Goal: Task Accomplishment & Management: Manage account settings

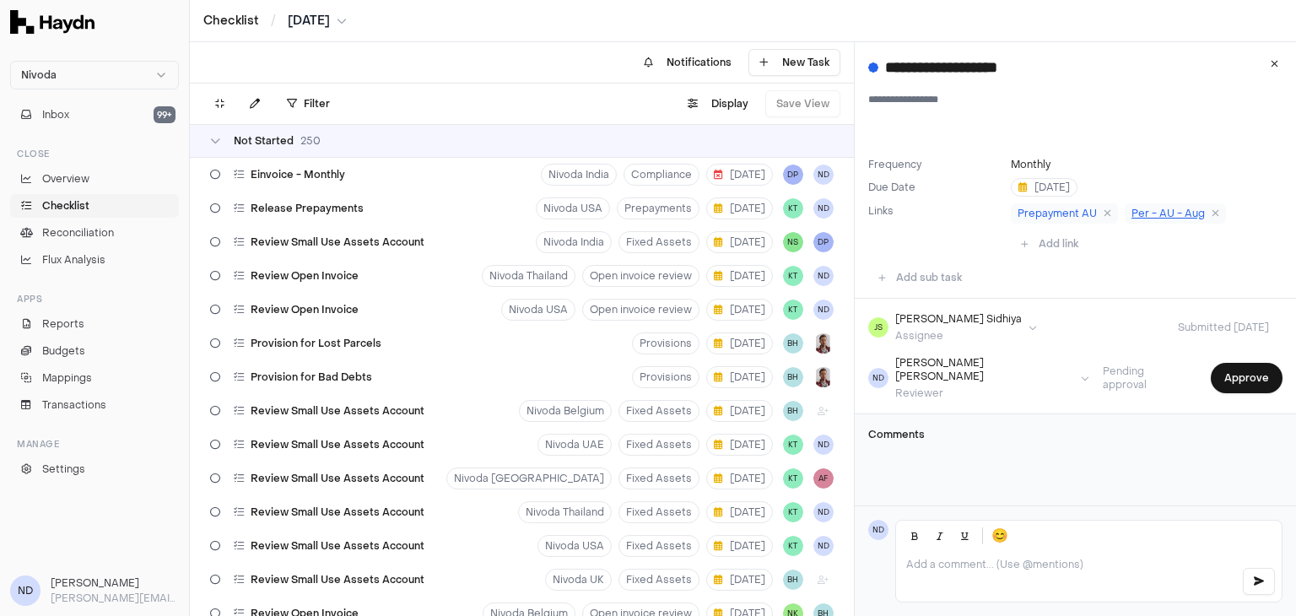
click at [1141, 213] on span "Per - AU - Aug" at bounding box center [1167, 213] width 73 height 13
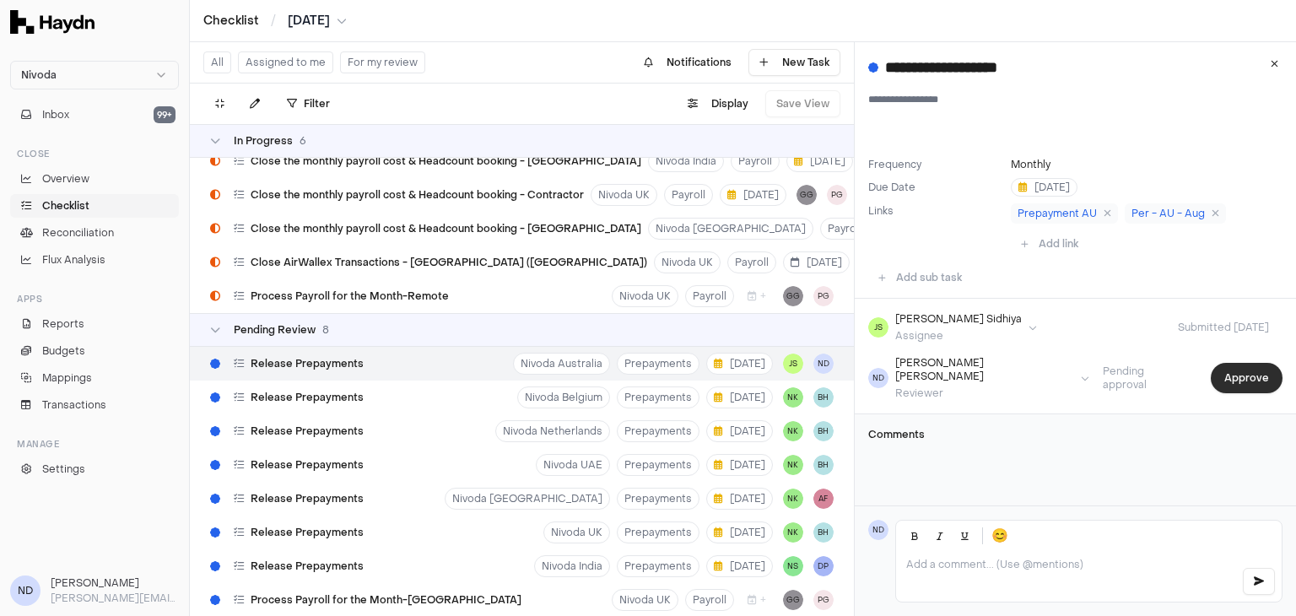
click at [1237, 378] on button "Approve" at bounding box center [1246, 378] width 72 height 30
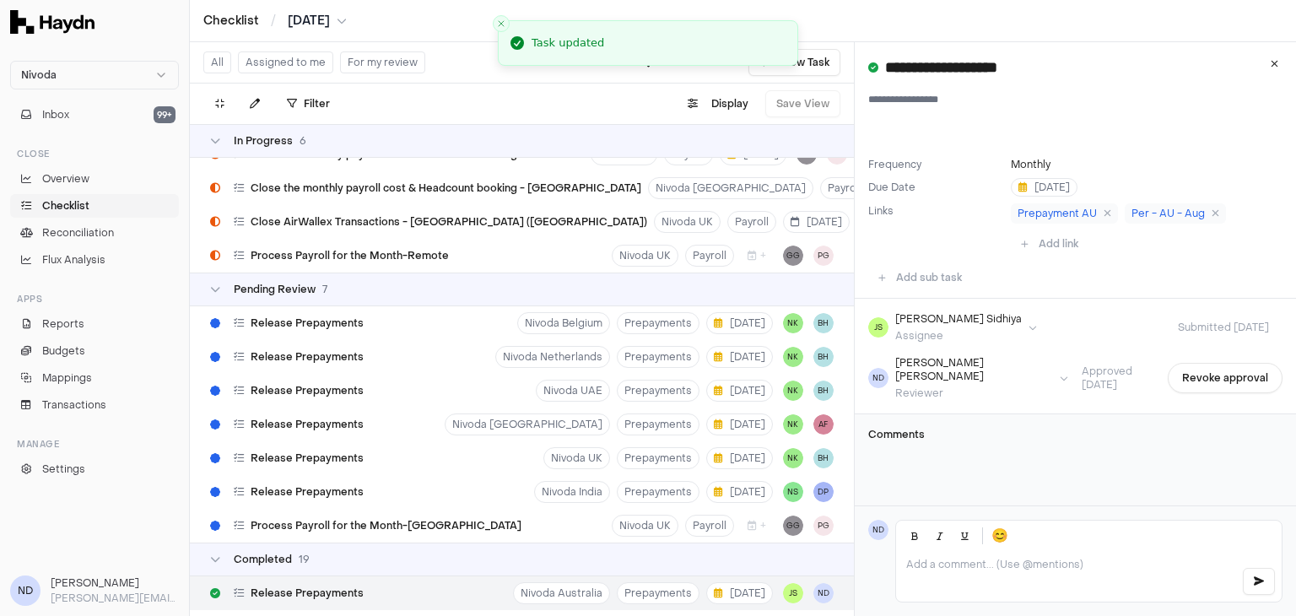
scroll to position [8557, 0]
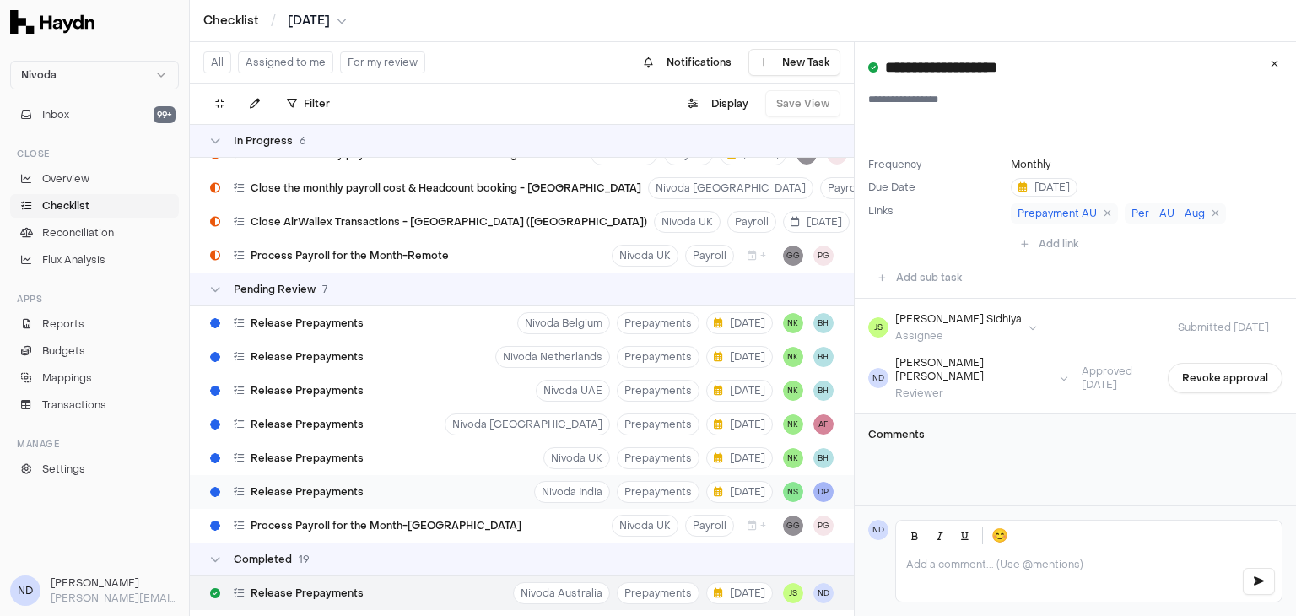
click at [446, 491] on div "Release Prepayments Nivoda India Prepayments 1 Sep NS DP" at bounding box center [522, 492] width 664 height 34
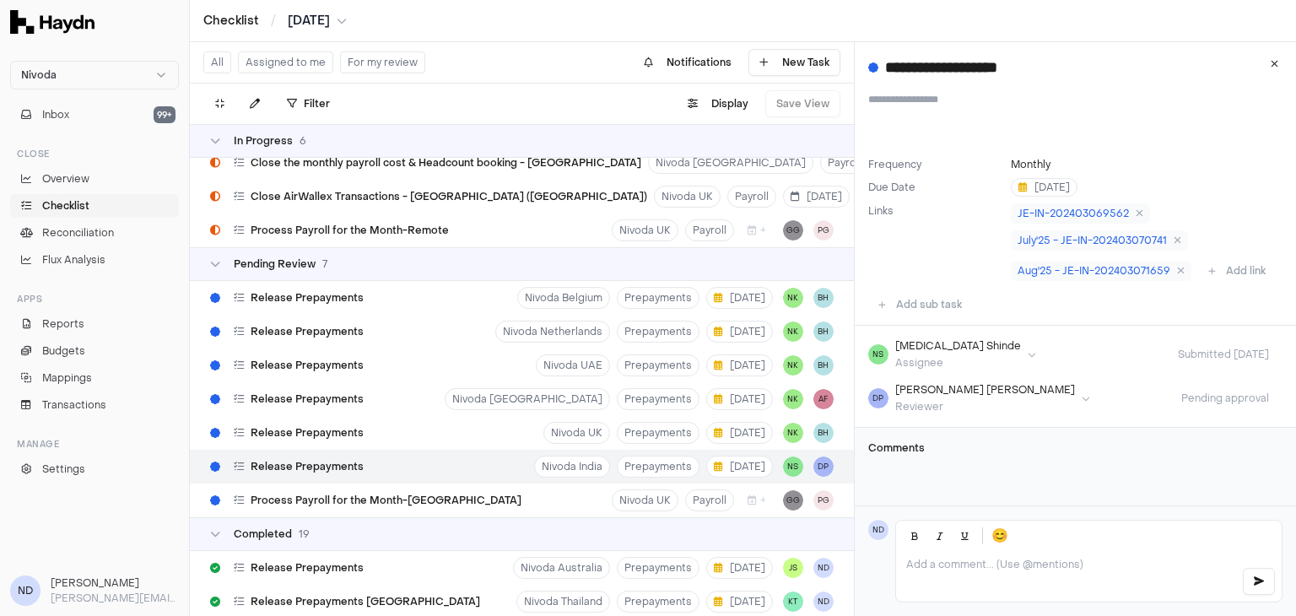
scroll to position [8583, 0]
click at [745, 105] on button "Display" at bounding box center [717, 103] width 81 height 27
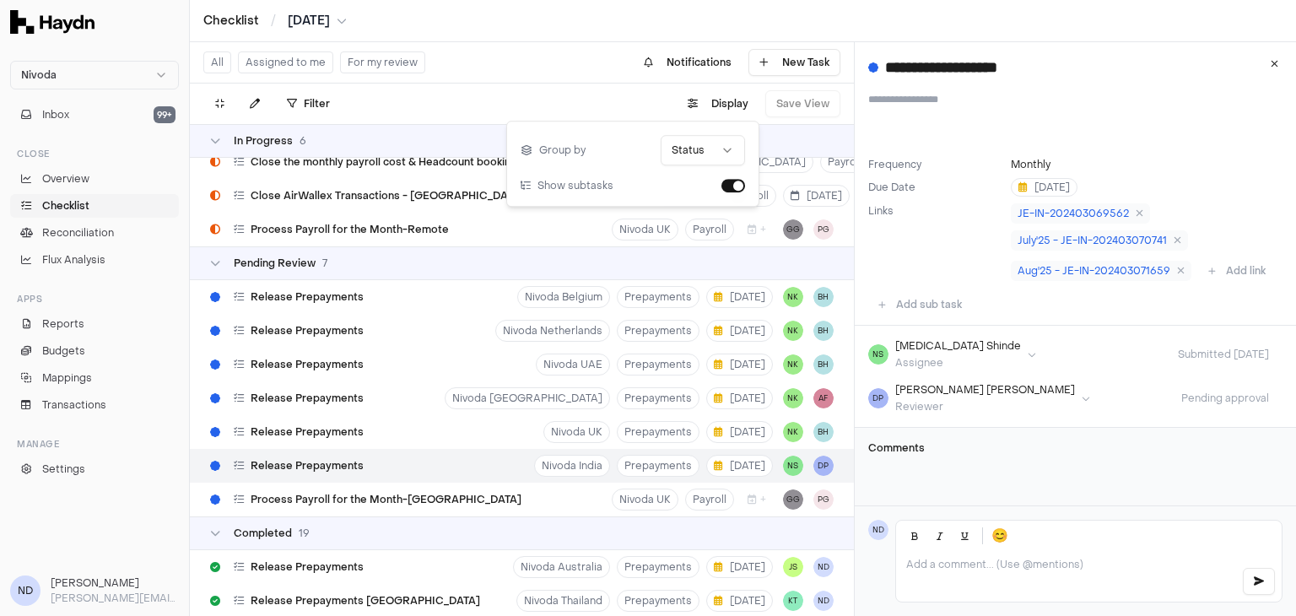
click at [703, 153] on html "Nivoda Inbox 99+ Close Overview Checklist Reconciliation Flux Analysis Apps Rep…" at bounding box center [648, 308] width 1296 height 616
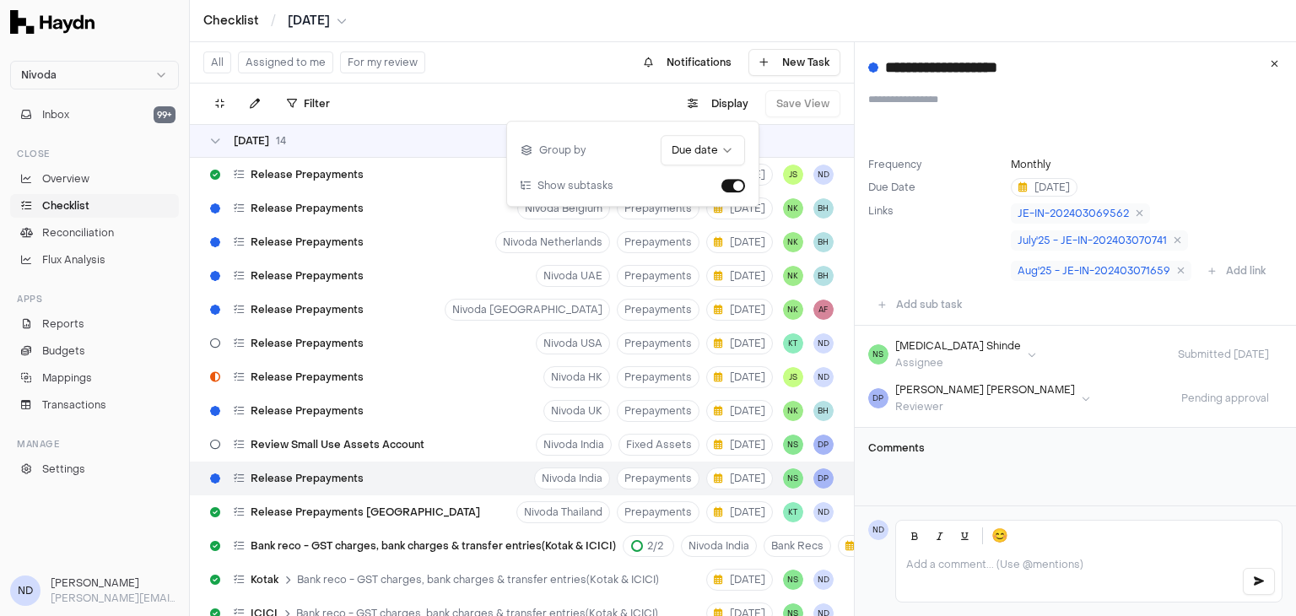
click at [508, 59] on div "All Assigned to me For my review Notifications New Task" at bounding box center [522, 62] width 664 height 41
click at [343, 449] on span "Review Small Use Assets Account" at bounding box center [338, 444] width 174 height 13
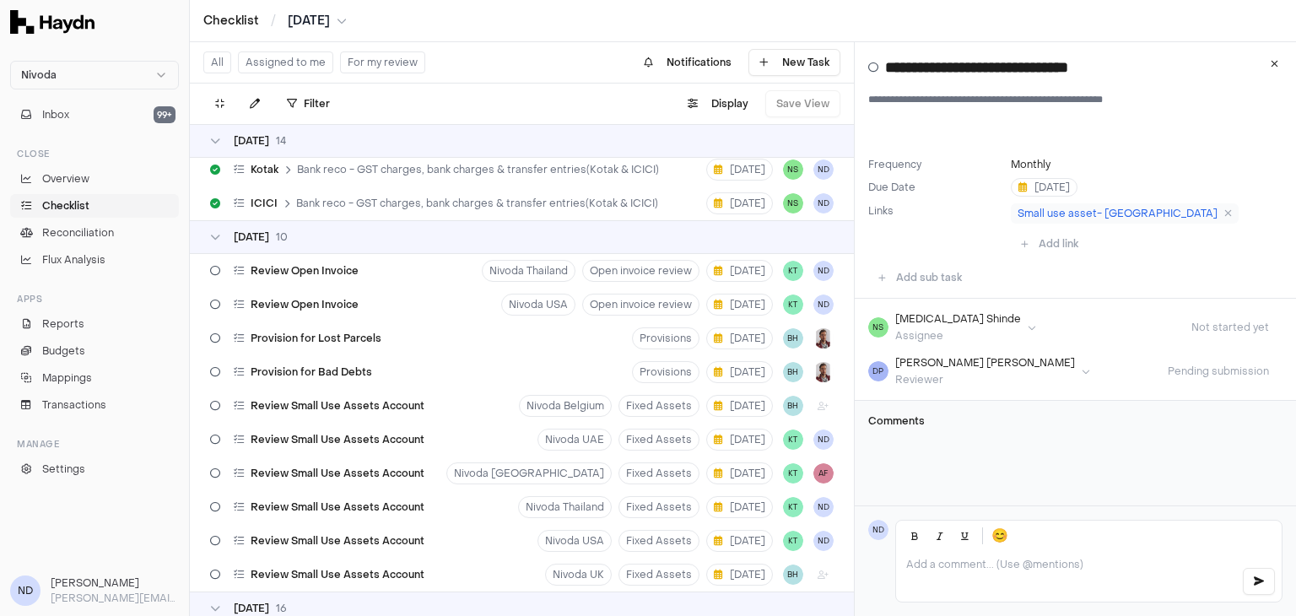
scroll to position [418, 0]
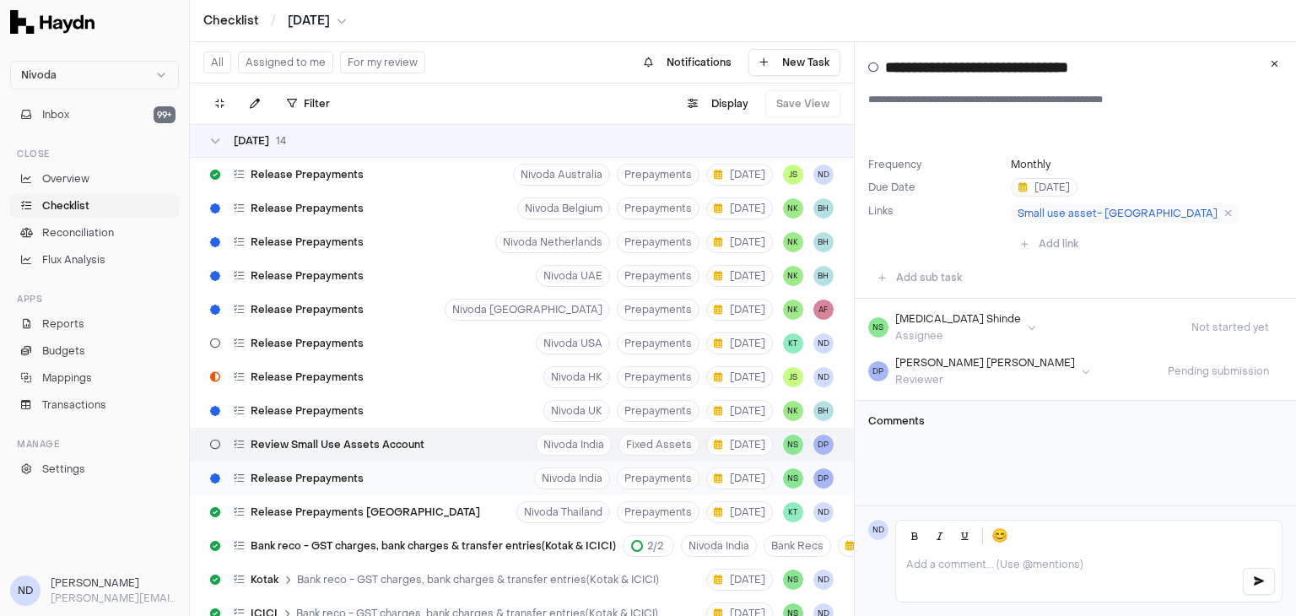
click at [296, 473] on span "Release Prepayments" at bounding box center [307, 478] width 113 height 13
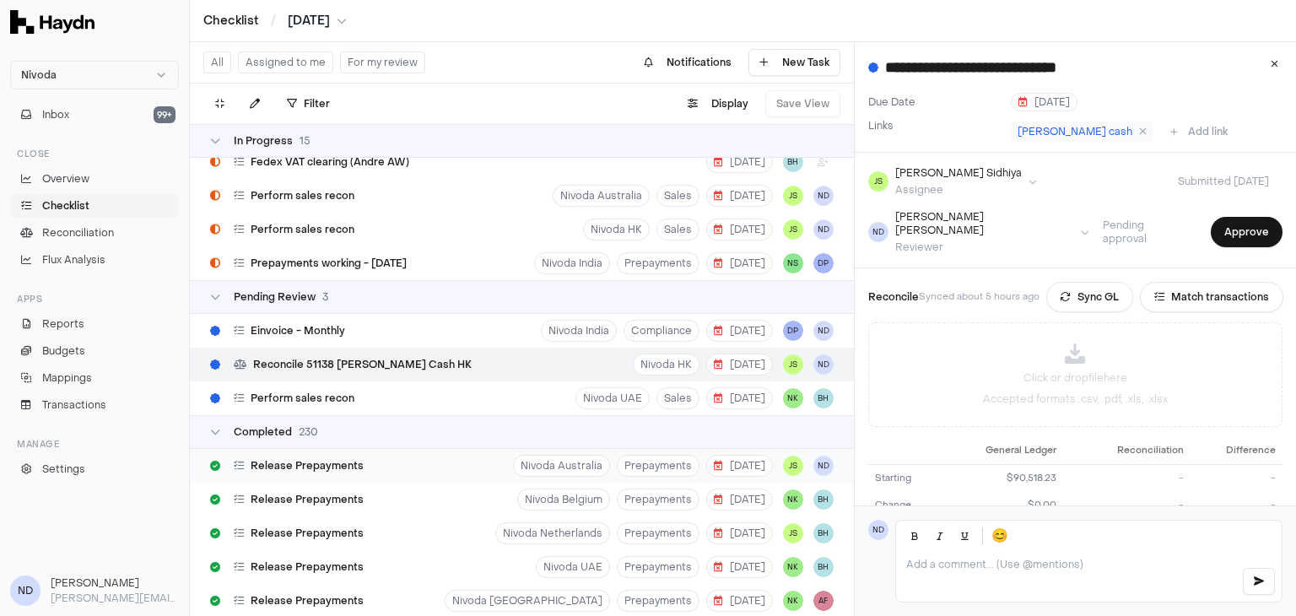
scroll to position [1262, 0]
click at [409, 372] on div "Reconcile 51138 [PERSON_NAME] Cash HK" at bounding box center [340, 364] width 275 height 32
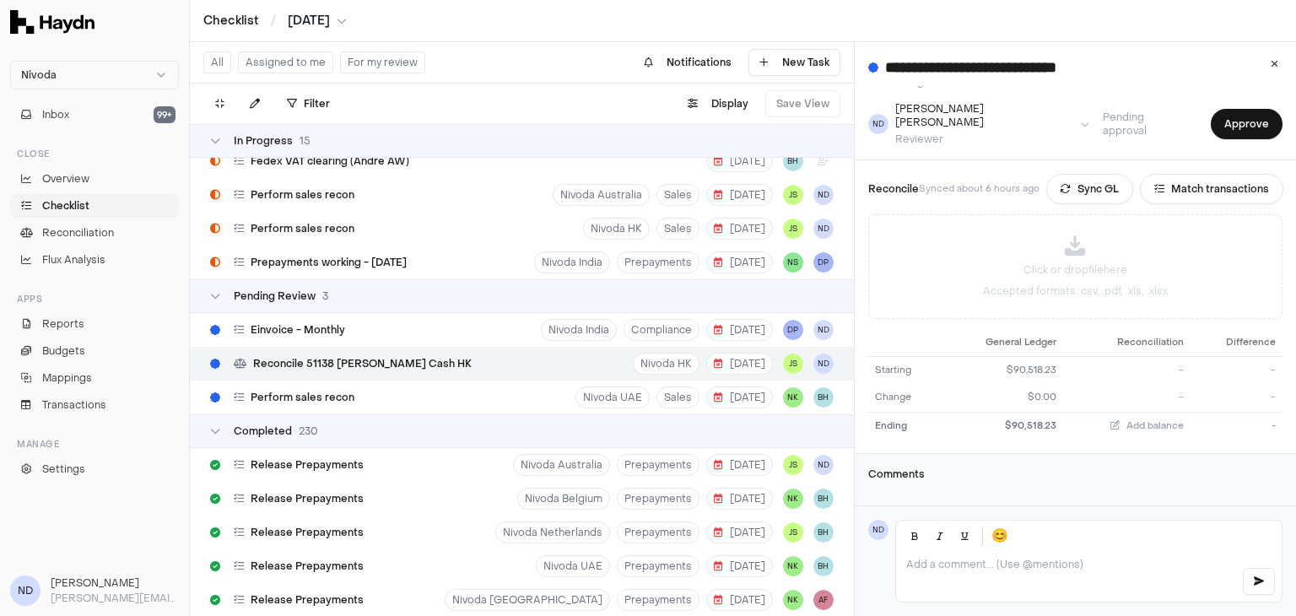
click at [984, 545] on div "😊" at bounding box center [1088, 535] width 385 height 30
click at [941, 566] on p at bounding box center [1066, 564] width 321 height 13
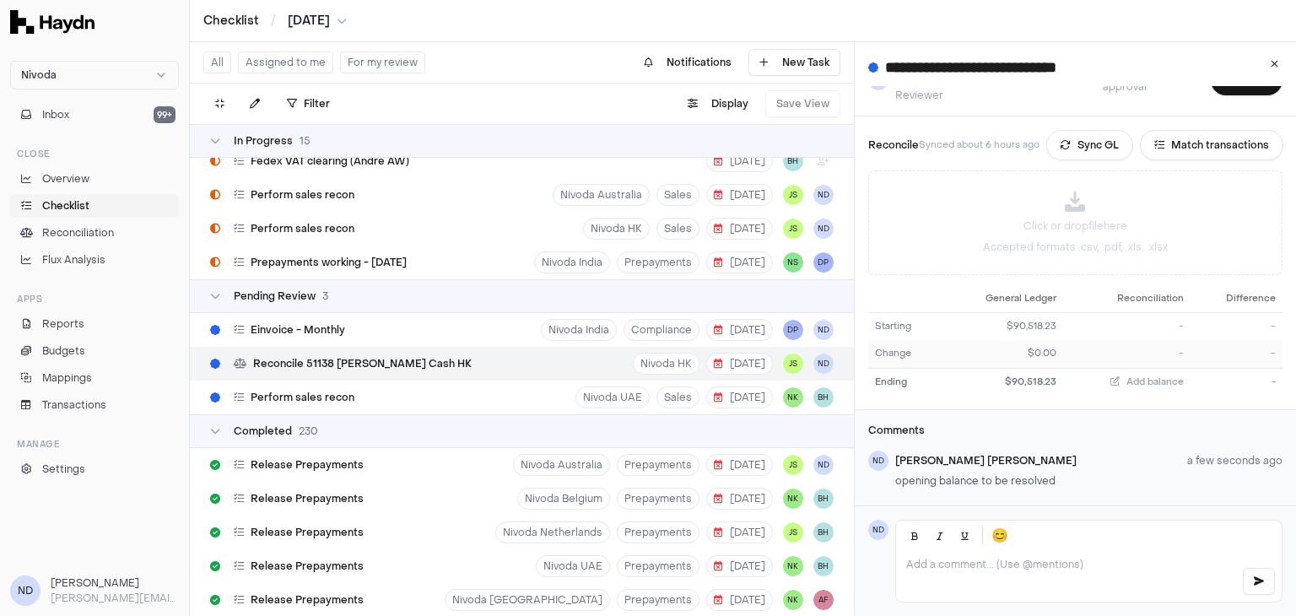
scroll to position [0, 0]
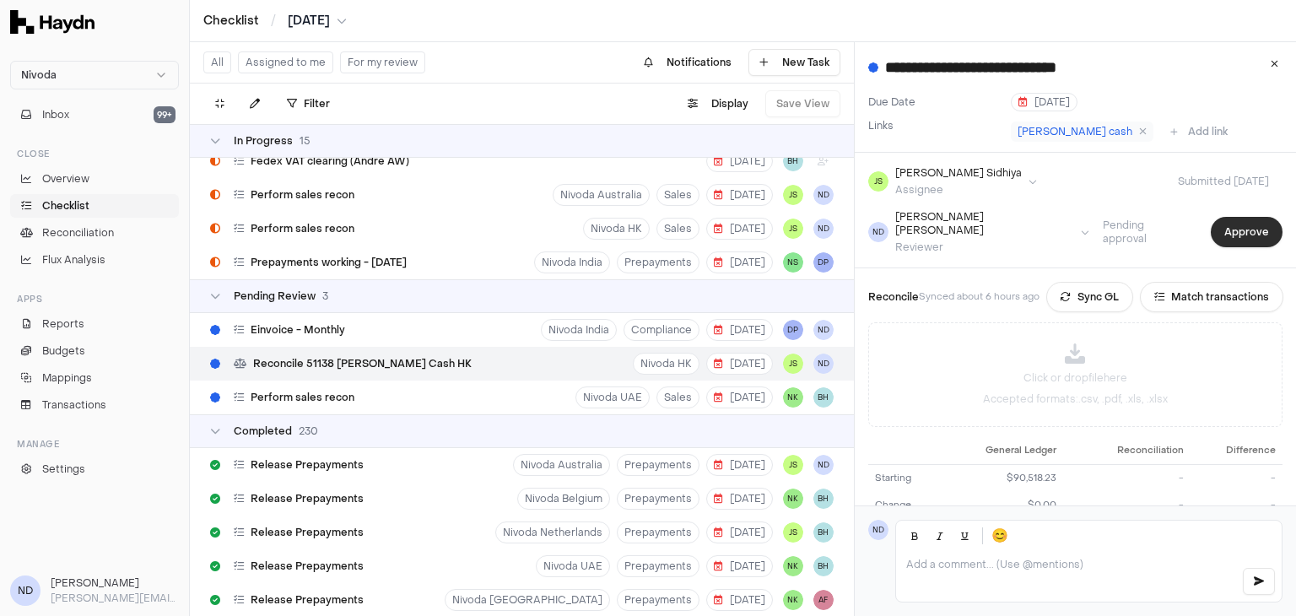
click at [1236, 220] on button "Approve" at bounding box center [1246, 232] width 72 height 30
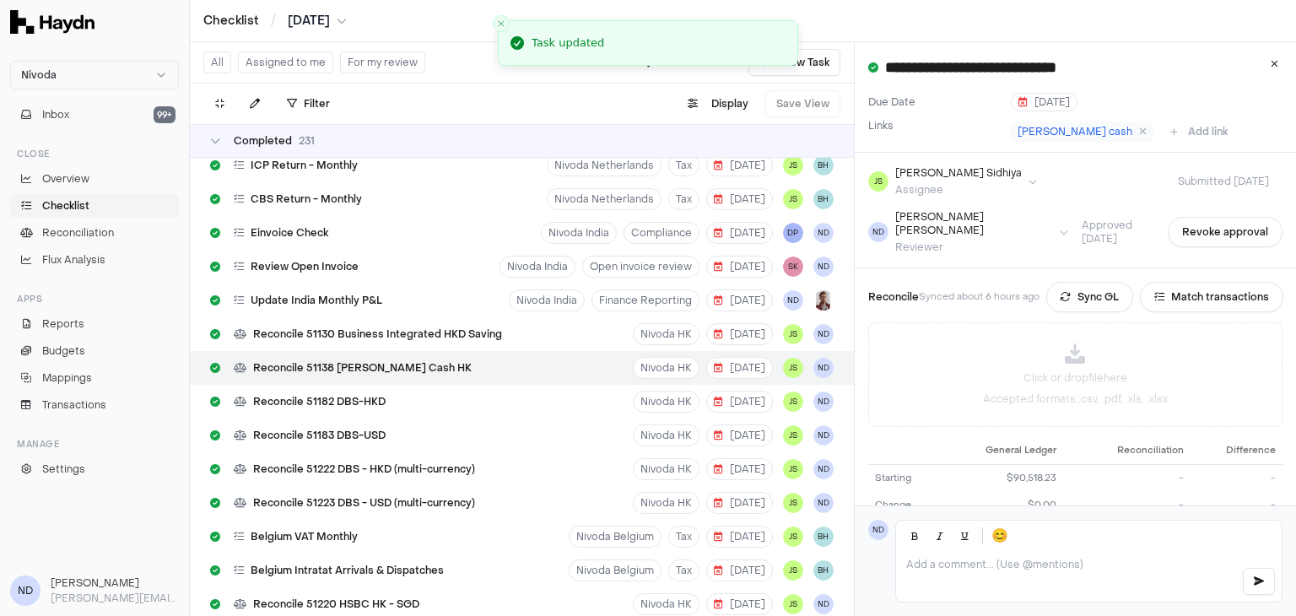
scroll to position [7437, 0]
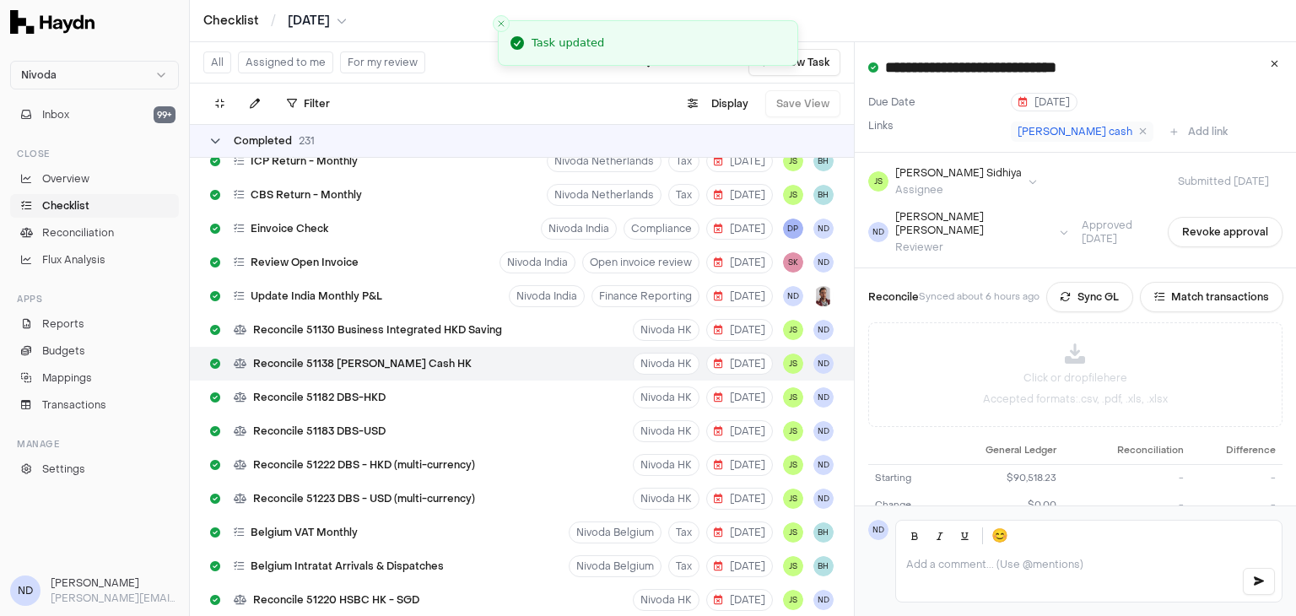
click at [218, 146] on div "Completed 231" at bounding box center [262, 140] width 105 height 13
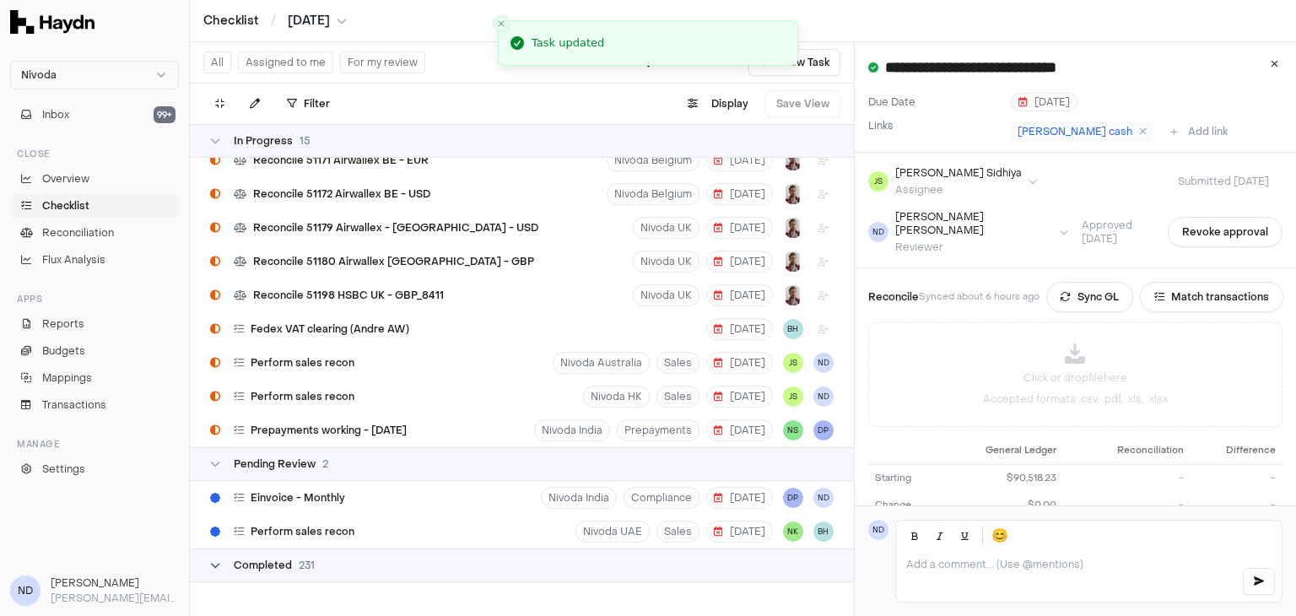
scroll to position [1093, 0]
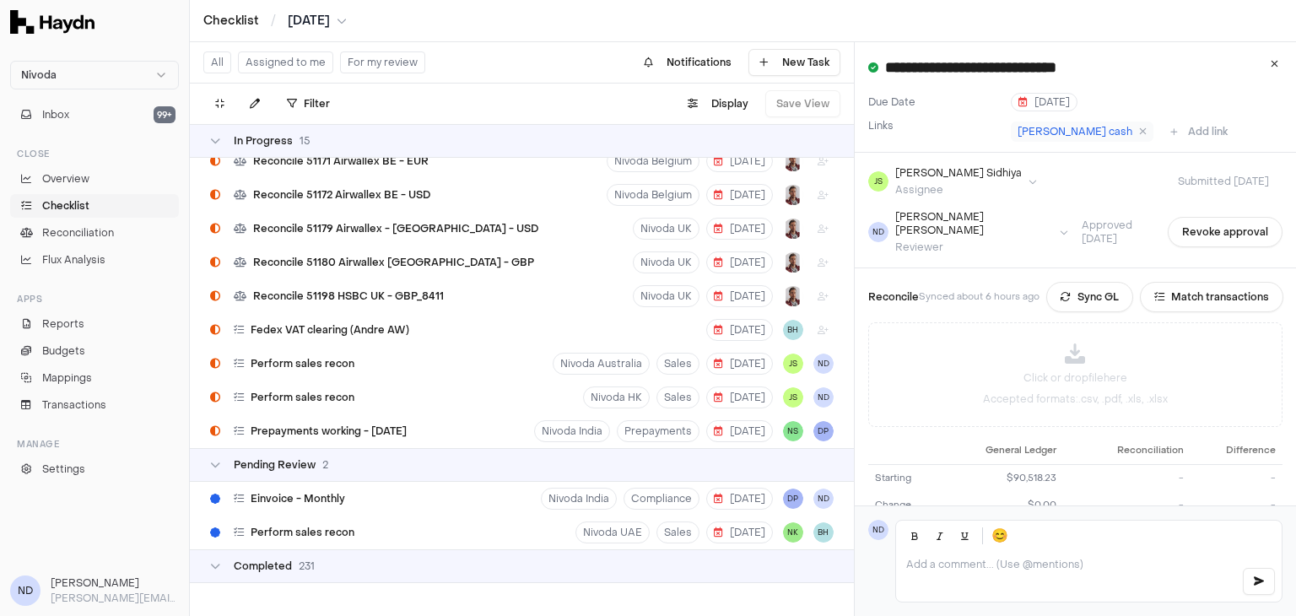
click at [376, 66] on button "For my review" at bounding box center [382, 62] width 85 height 22
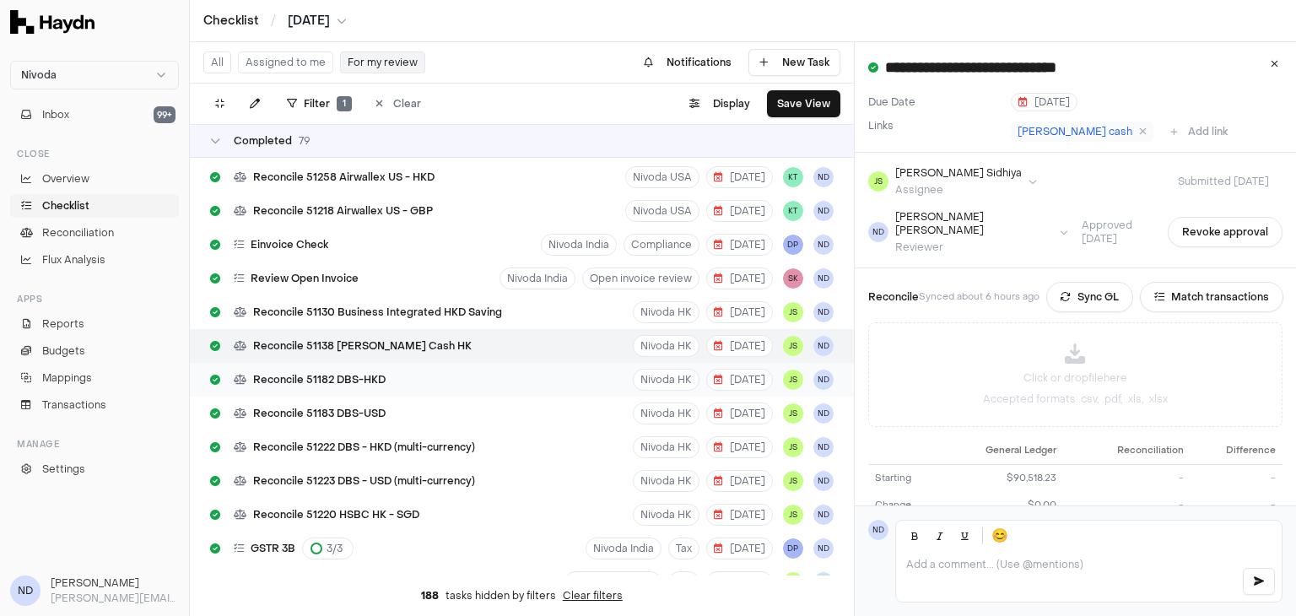
scroll to position [2126, 0]
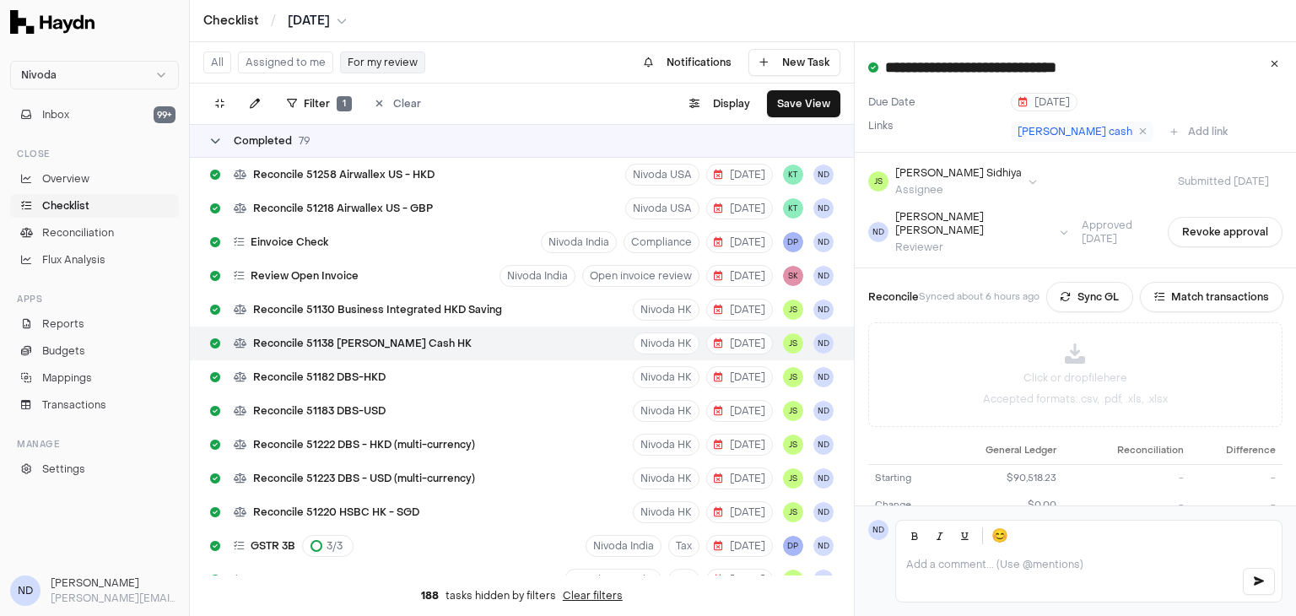
click at [210, 137] on icon at bounding box center [215, 141] width 10 height 10
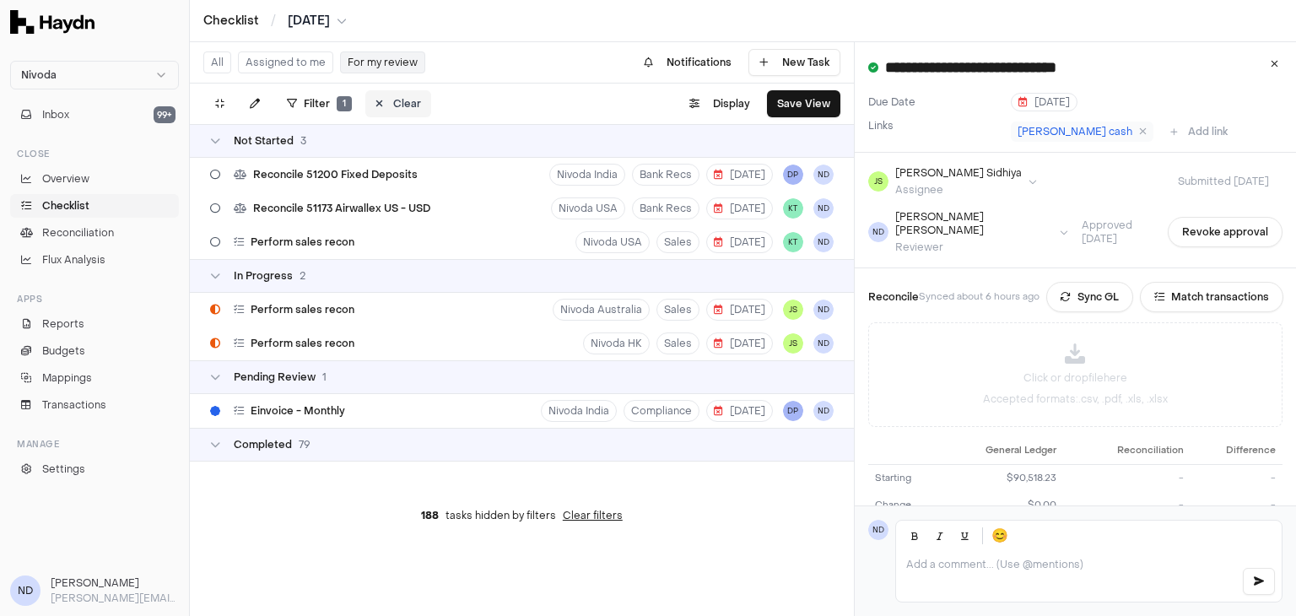
click at [381, 99] on icon at bounding box center [379, 104] width 8 height 10
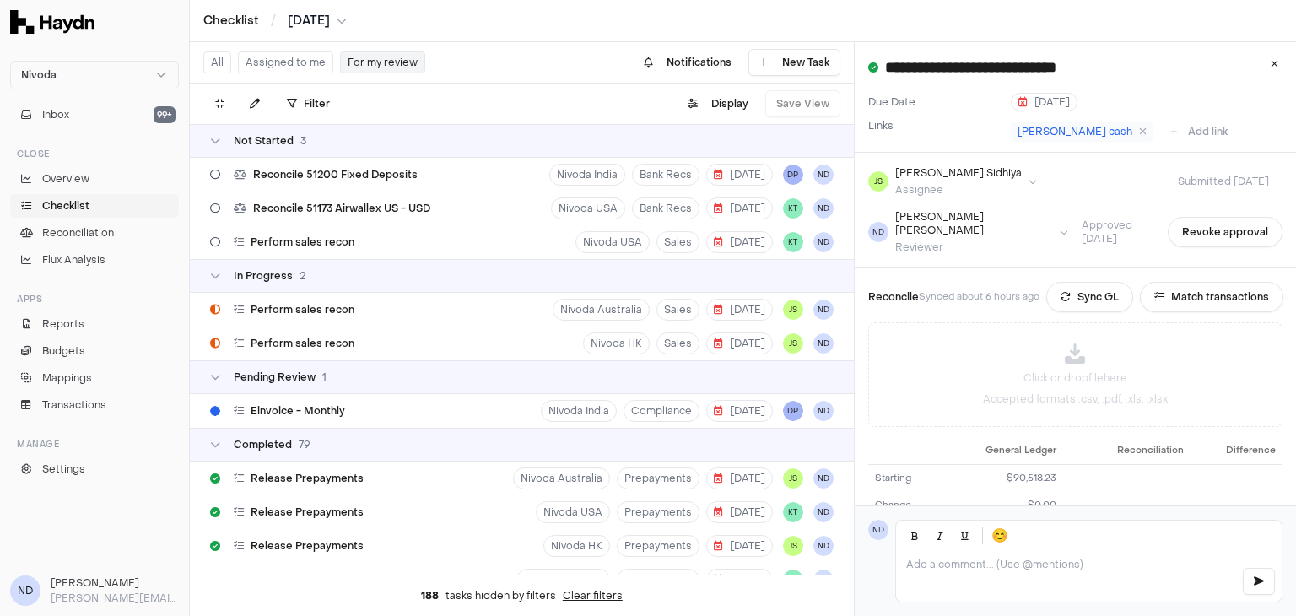
click at [388, 58] on button "For my review" at bounding box center [382, 62] width 85 height 22
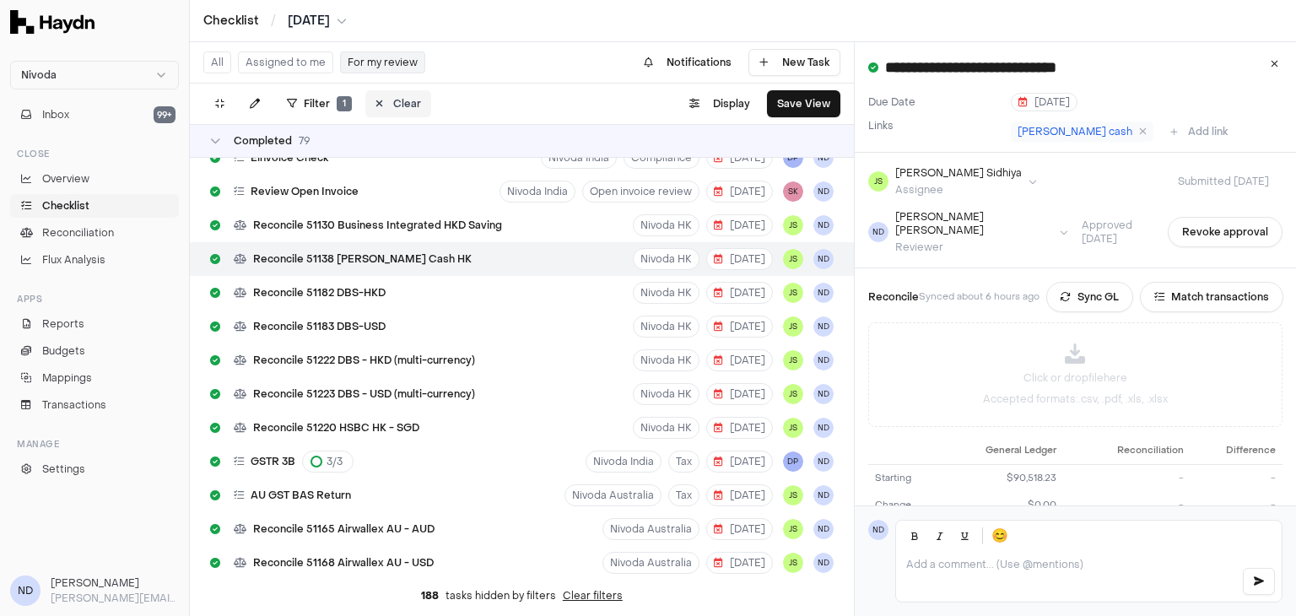
click at [402, 105] on button "Clear" at bounding box center [398, 103] width 66 height 27
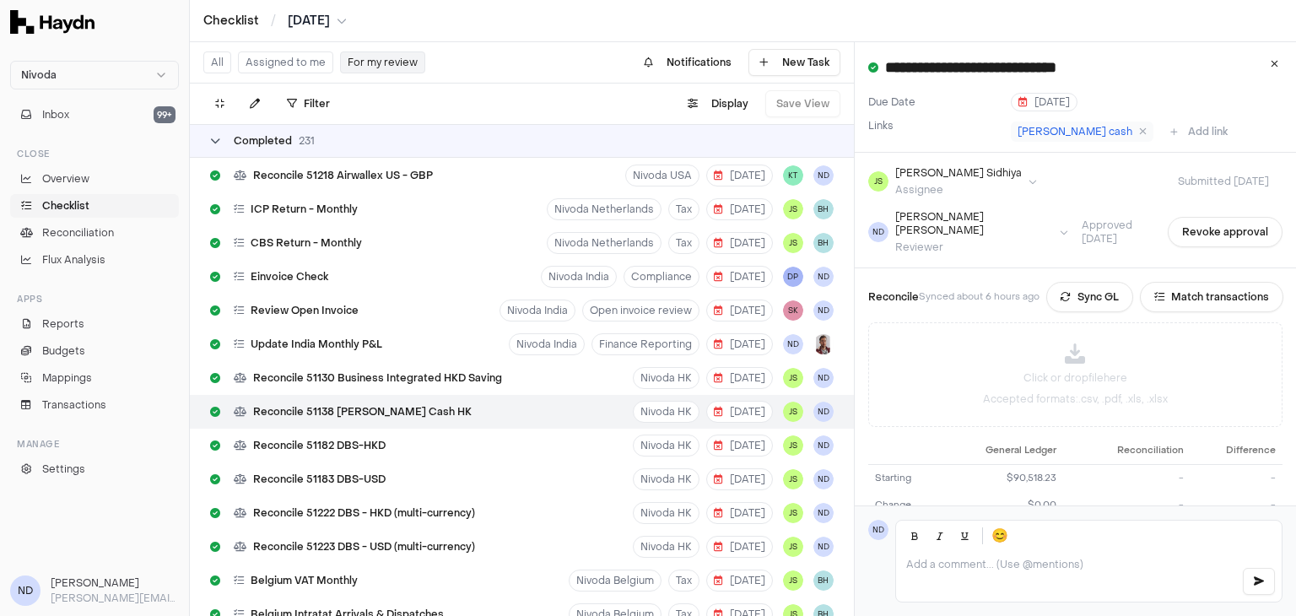
click at [218, 143] on icon at bounding box center [215, 141] width 10 height 10
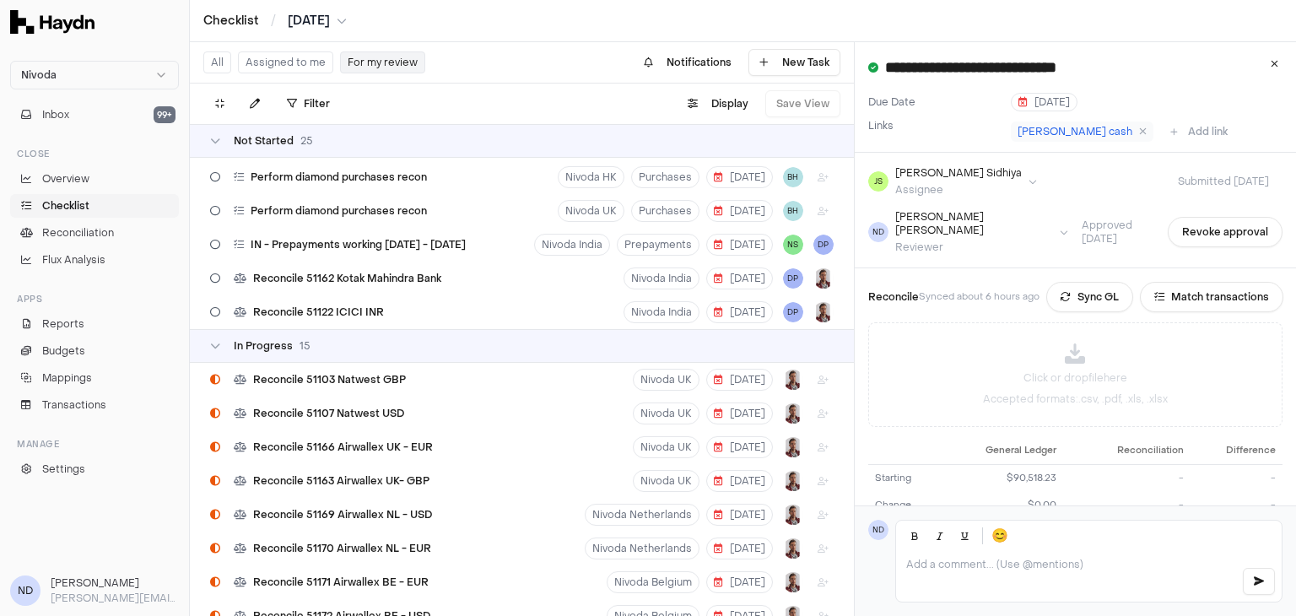
click at [208, 144] on div "Not Started 25" at bounding box center [522, 141] width 664 height 34
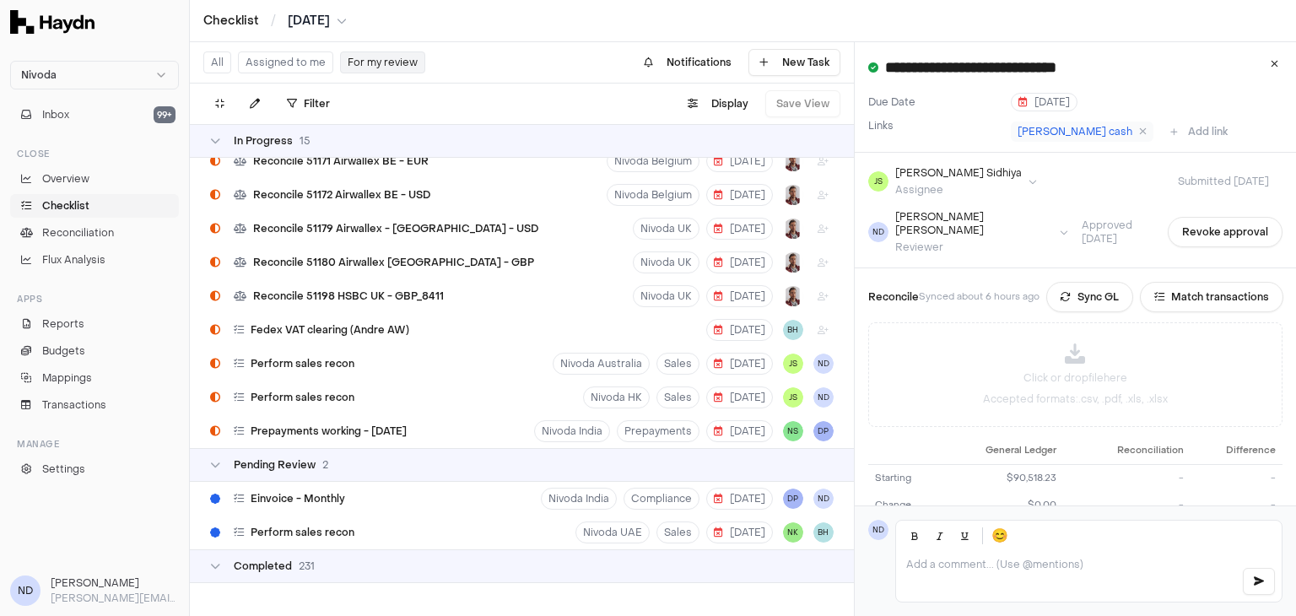
click at [208, 144] on div "In Progress 15" at bounding box center [522, 141] width 664 height 34
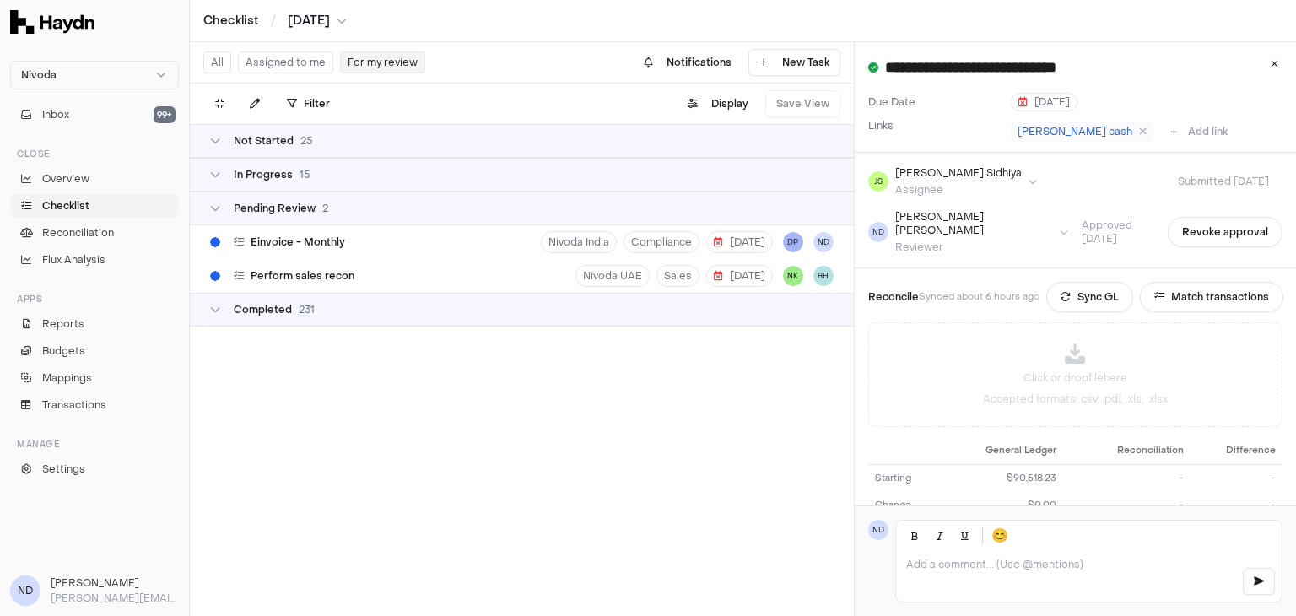
click at [341, 22] on html "**********" at bounding box center [648, 308] width 1296 height 616
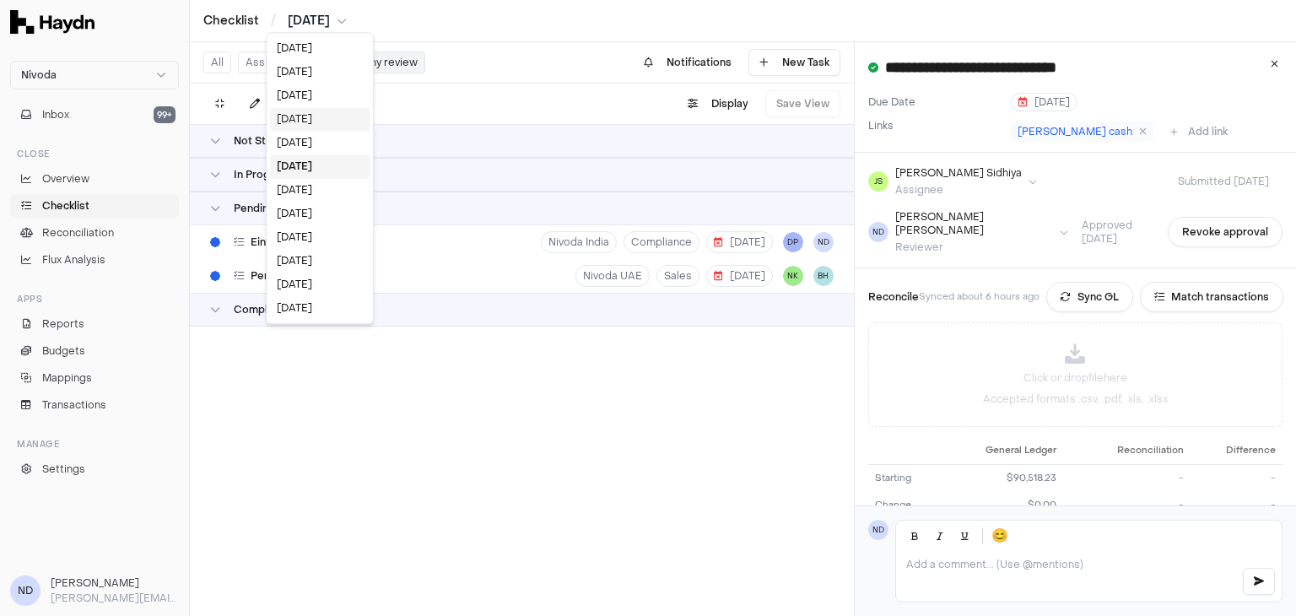
click at [305, 120] on div "Sep 2025" at bounding box center [320, 119] width 100 height 24
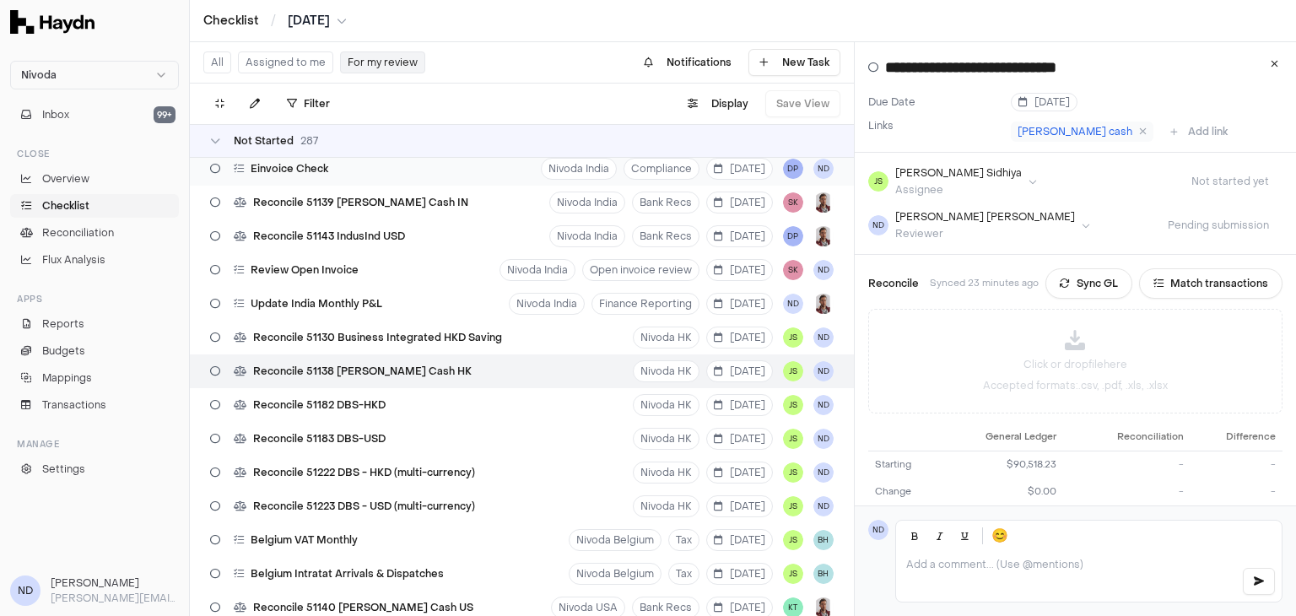
scroll to position [6897, 0]
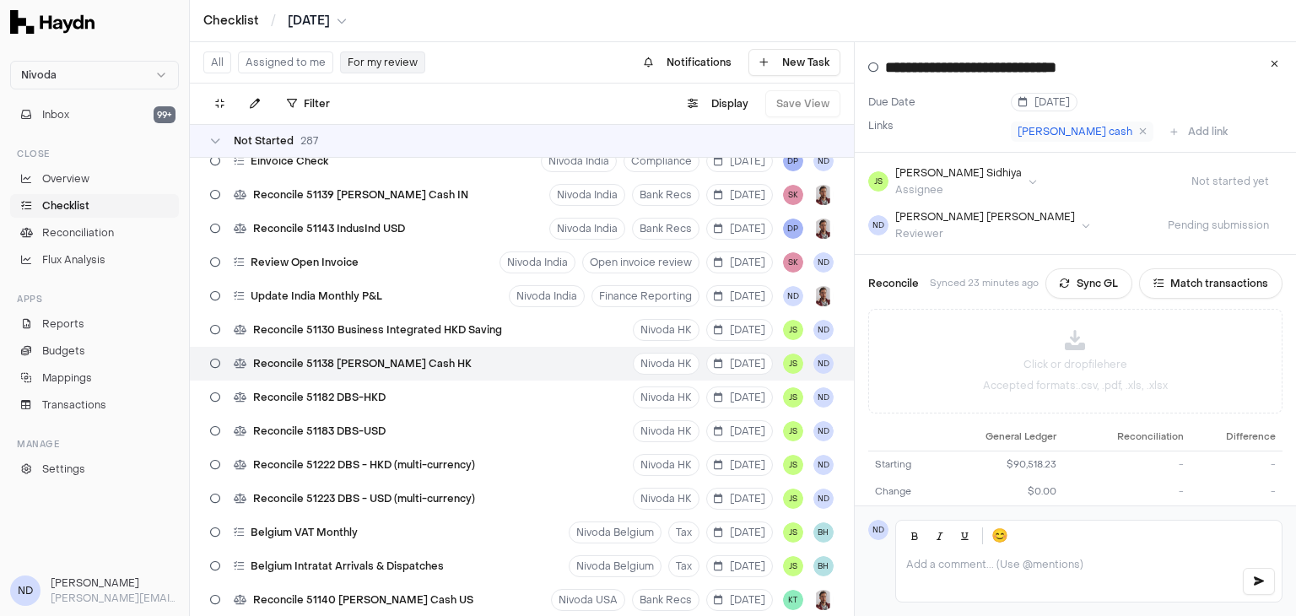
click at [212, 132] on div "Not Started 287" at bounding box center [522, 141] width 664 height 34
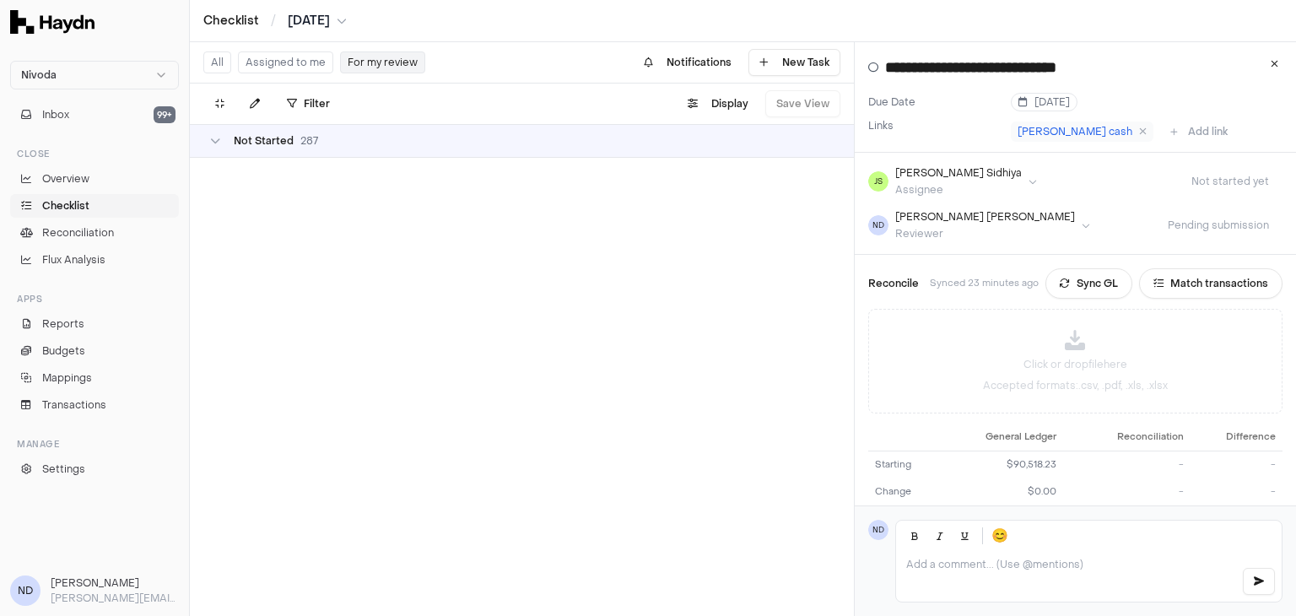
scroll to position [0, 0]
click at [335, 21] on html "**********" at bounding box center [648, 308] width 1296 height 616
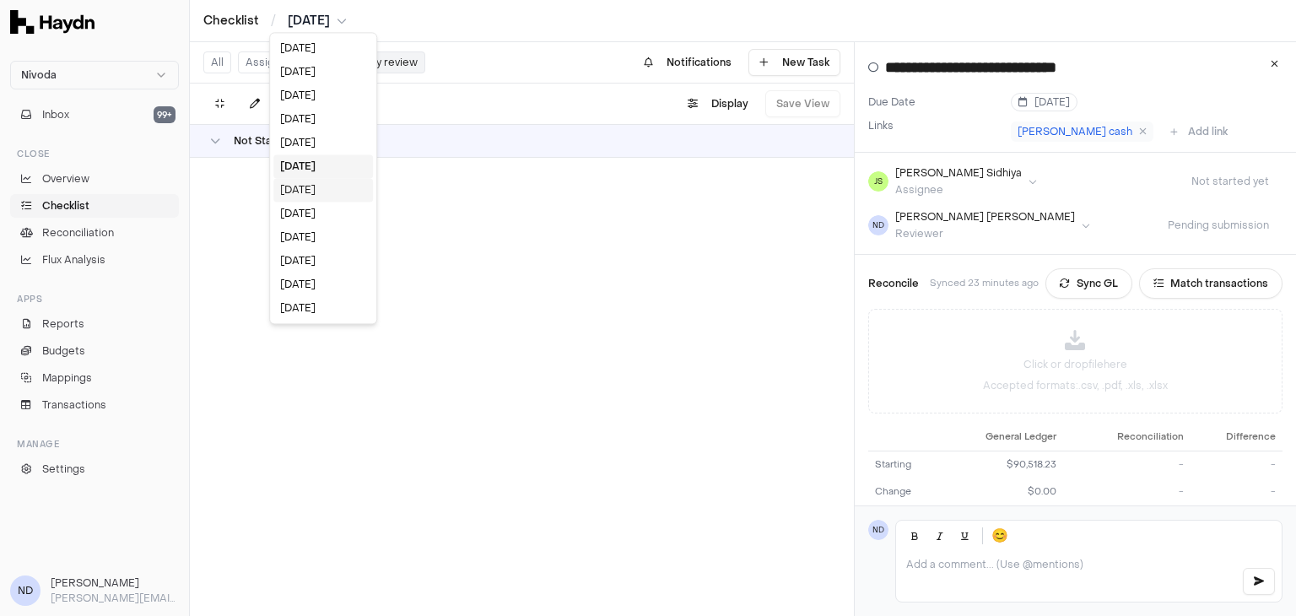
click at [314, 188] on div "[DATE]" at bounding box center [323, 190] width 100 height 24
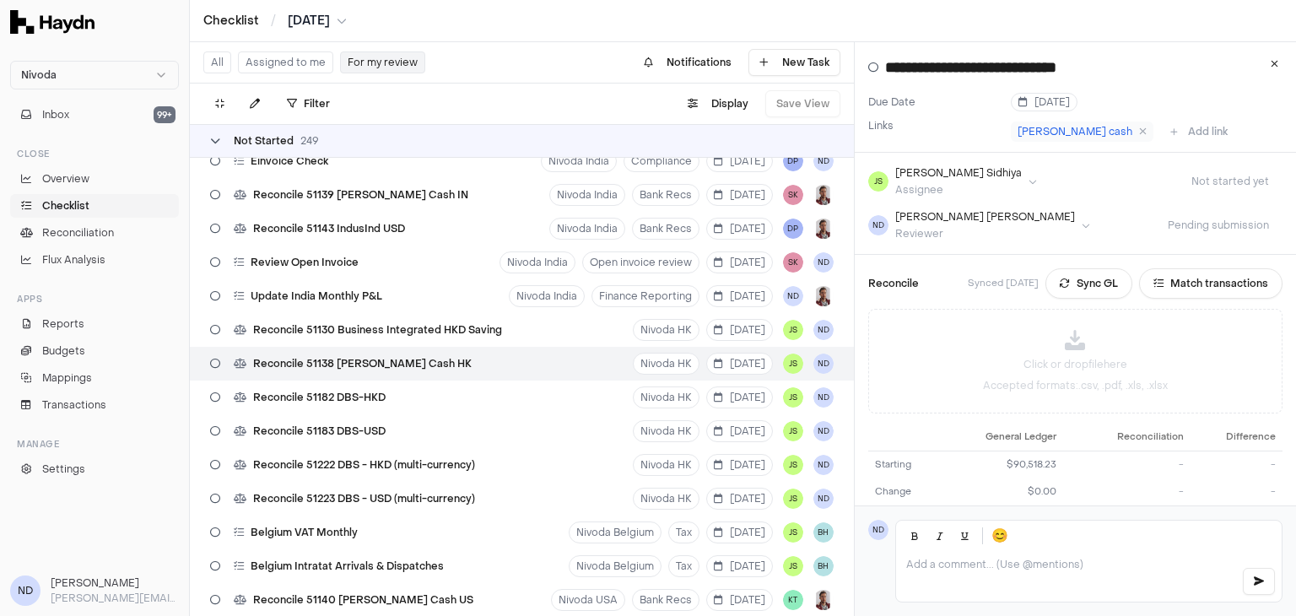
click at [218, 142] on icon at bounding box center [215, 141] width 10 height 10
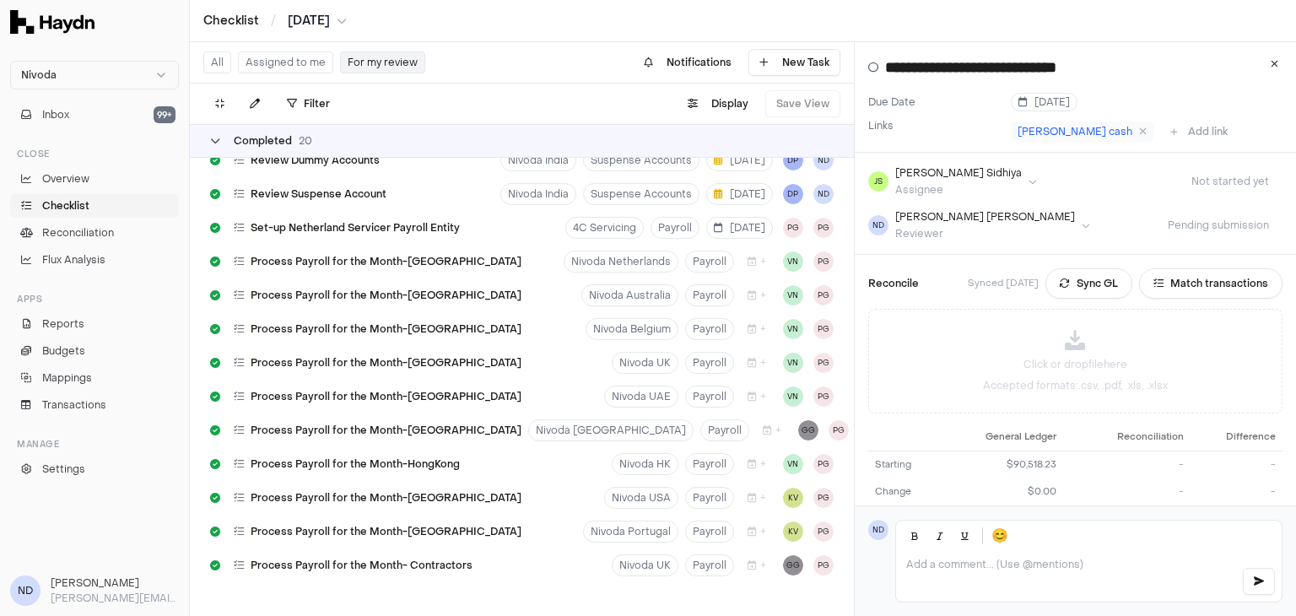
click at [219, 147] on div "Completed 20" at bounding box center [261, 140] width 102 height 13
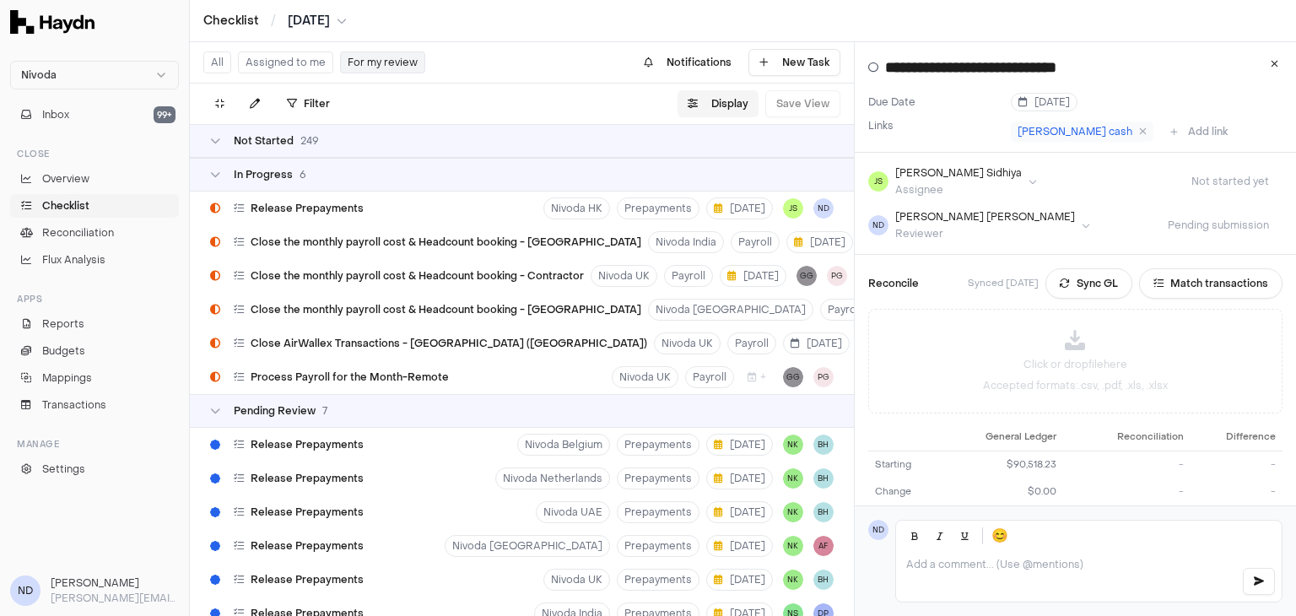
click at [745, 103] on button "Display" at bounding box center [717, 103] width 81 height 27
click at [713, 154] on html "Nivoda Inbox 99+ Close Overview Checklist Reconciliation Flux Analysis Apps Rep…" at bounding box center [648, 308] width 1296 height 616
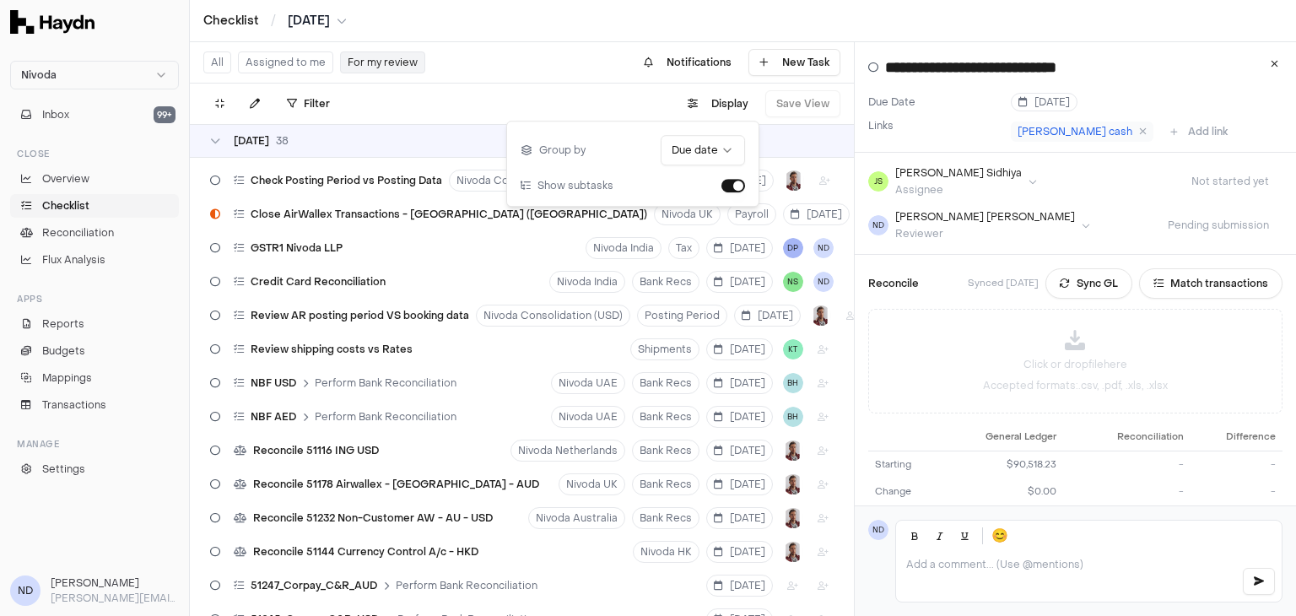
click at [542, 14] on div "Checklist / Aug 2025" at bounding box center [742, 21] width 1079 height 17
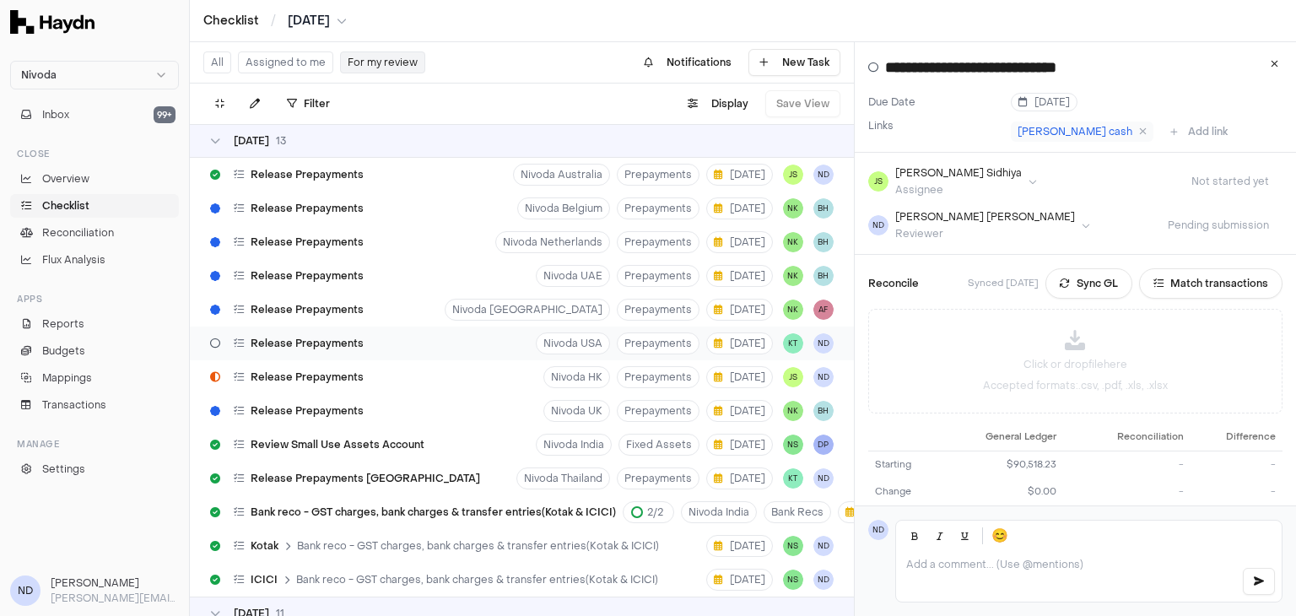
click at [382, 347] on div "Release Prepayments Nivoda USA Prepayments 1 Sep KT ND" at bounding box center [522, 343] width 664 height 34
type input "**********"
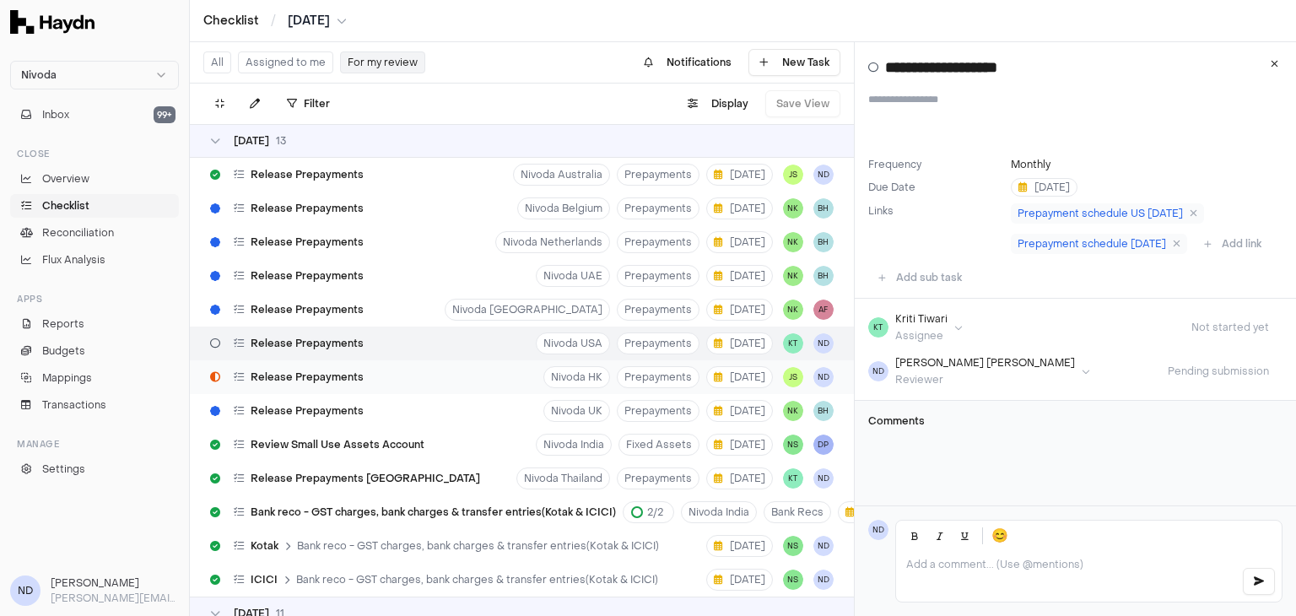
click at [385, 376] on div "Release Prepayments Nivoda HK Prepayments [DATE] JS ND" at bounding box center [522, 377] width 664 height 34
click at [473, 347] on div "Release Prepayments Nivoda USA Prepayments [DATE] KT [GEOGRAPHIC_DATA]" at bounding box center [522, 343] width 664 height 34
click at [442, 373] on div "Release Prepayments Nivoda HK Prepayments [DATE] JS ND" at bounding box center [522, 377] width 664 height 34
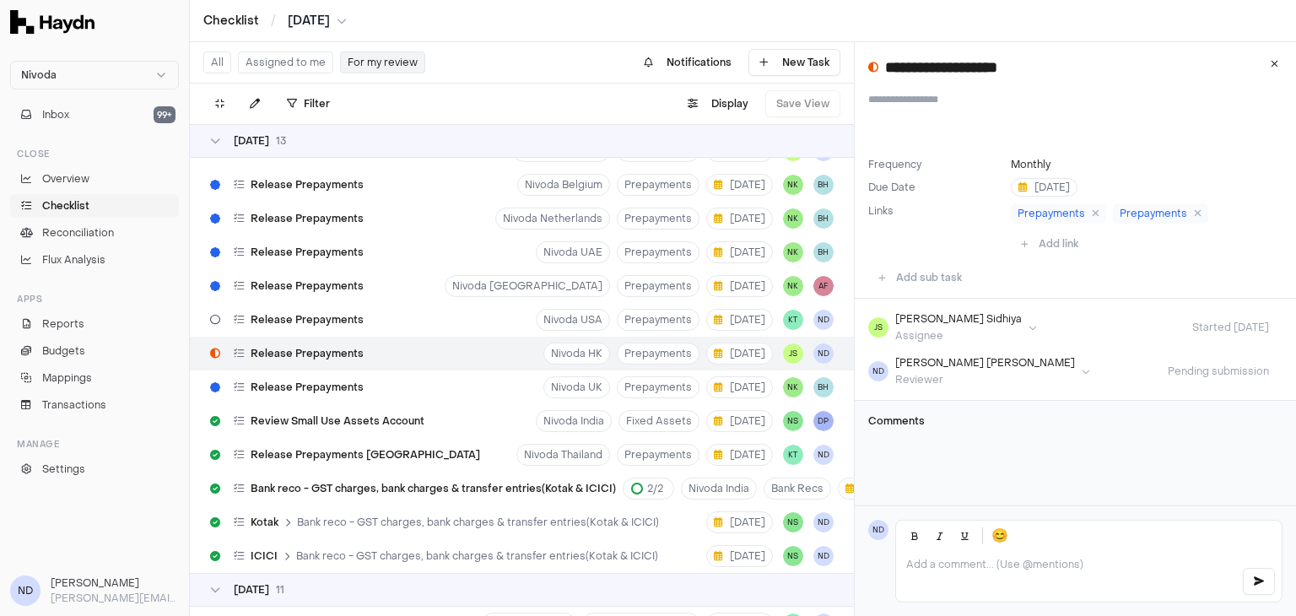
scroll to position [19, 0]
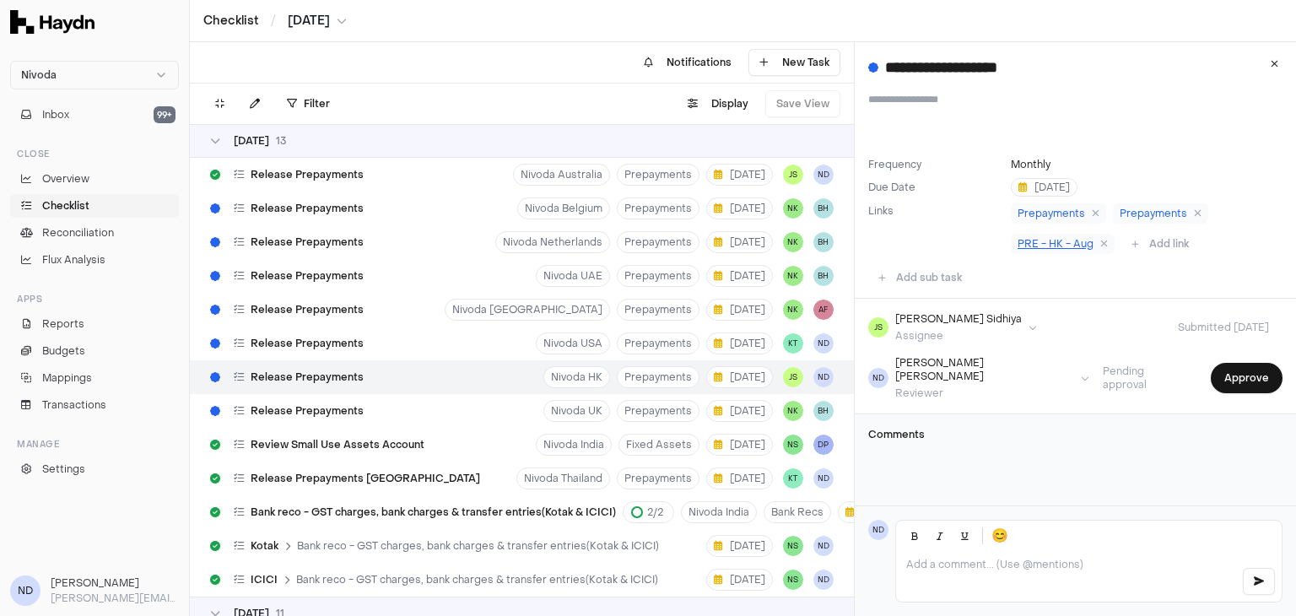
click at [422, 375] on div "Release Prepayments Nivoda HK Prepayments [DATE] JS ND" at bounding box center [522, 377] width 664 height 34
drag, startPoint x: 1062, startPoint y: 243, endPoint x: 673, endPoint y: 83, distance: 420.6
click at [1062, 243] on span "PRE - HK - Aug" at bounding box center [1055, 243] width 76 height 13
click at [1227, 365] on button "Approve" at bounding box center [1246, 378] width 72 height 30
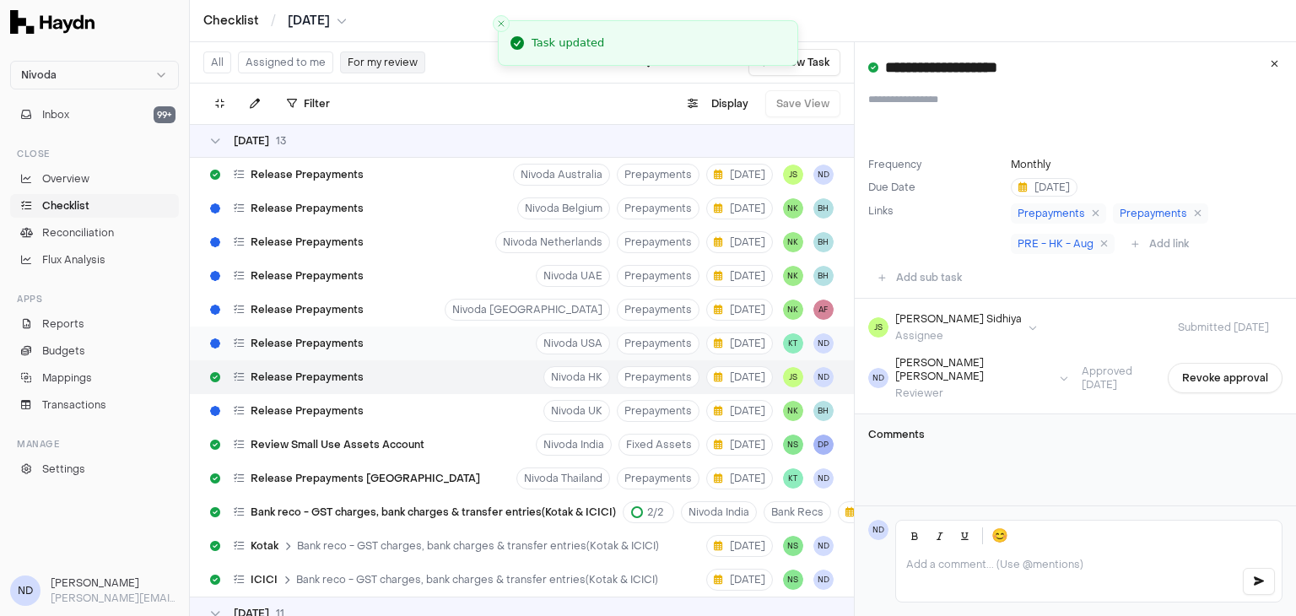
click at [364, 342] on div "Release Prepayments" at bounding box center [286, 343] width 167 height 32
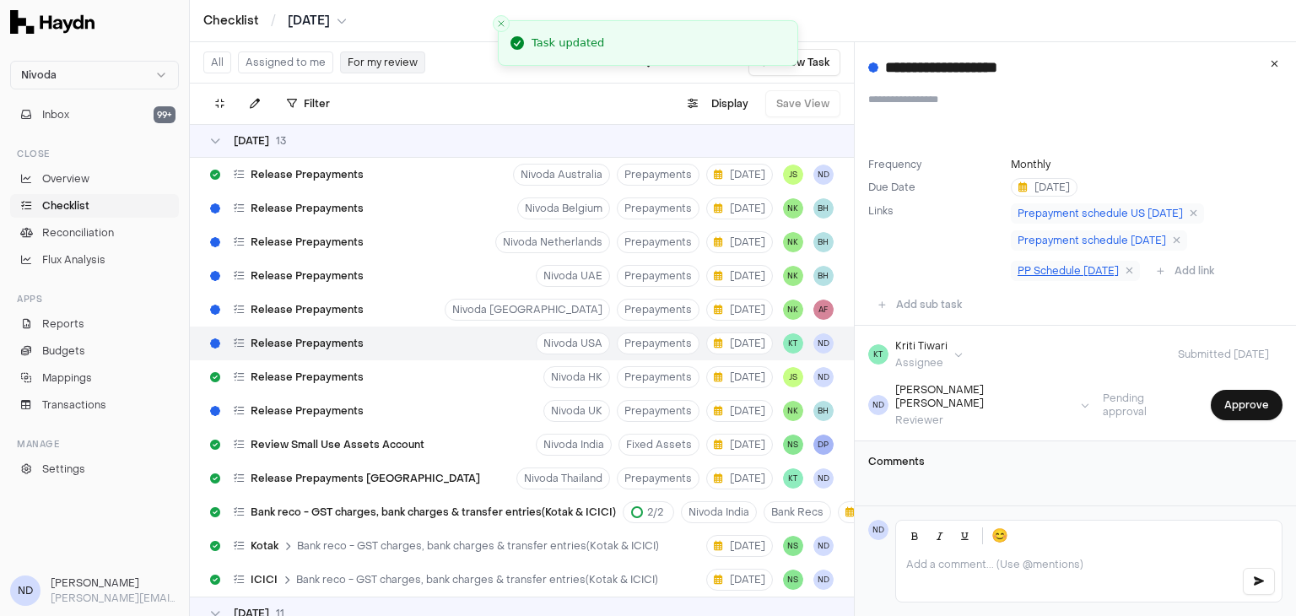
click at [1078, 272] on span "PP Schedule [DATE]" at bounding box center [1067, 270] width 101 height 13
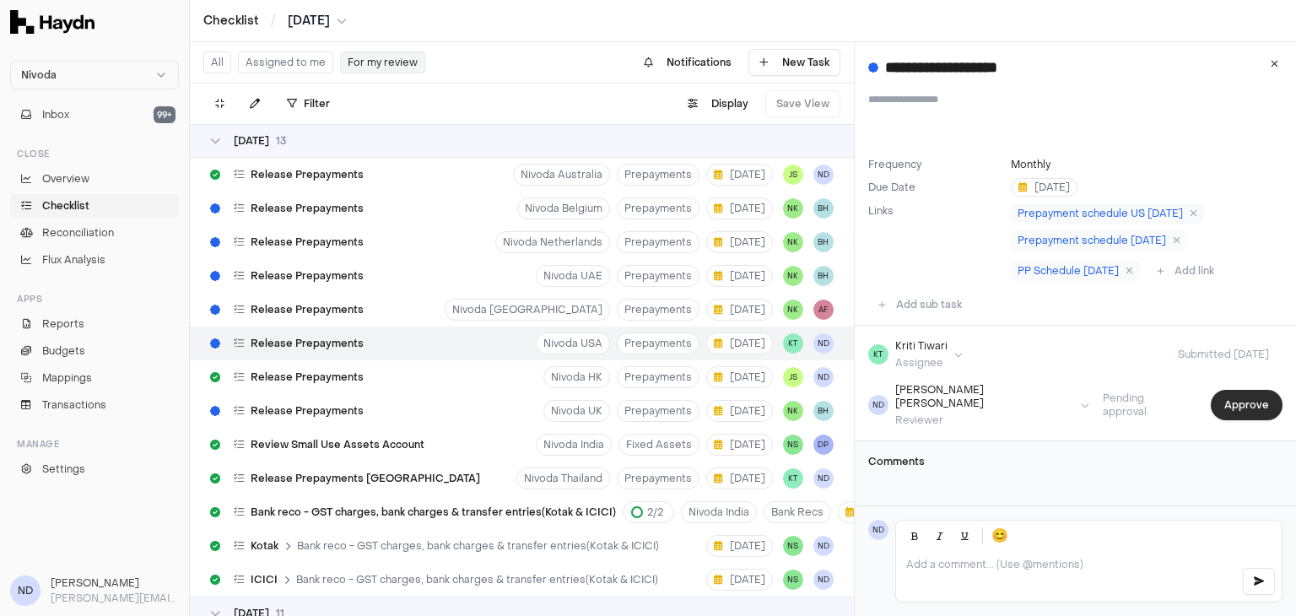
click at [1216, 398] on button "Approve" at bounding box center [1246, 405] width 72 height 30
